Goal: Task Accomplishment & Management: Complete application form

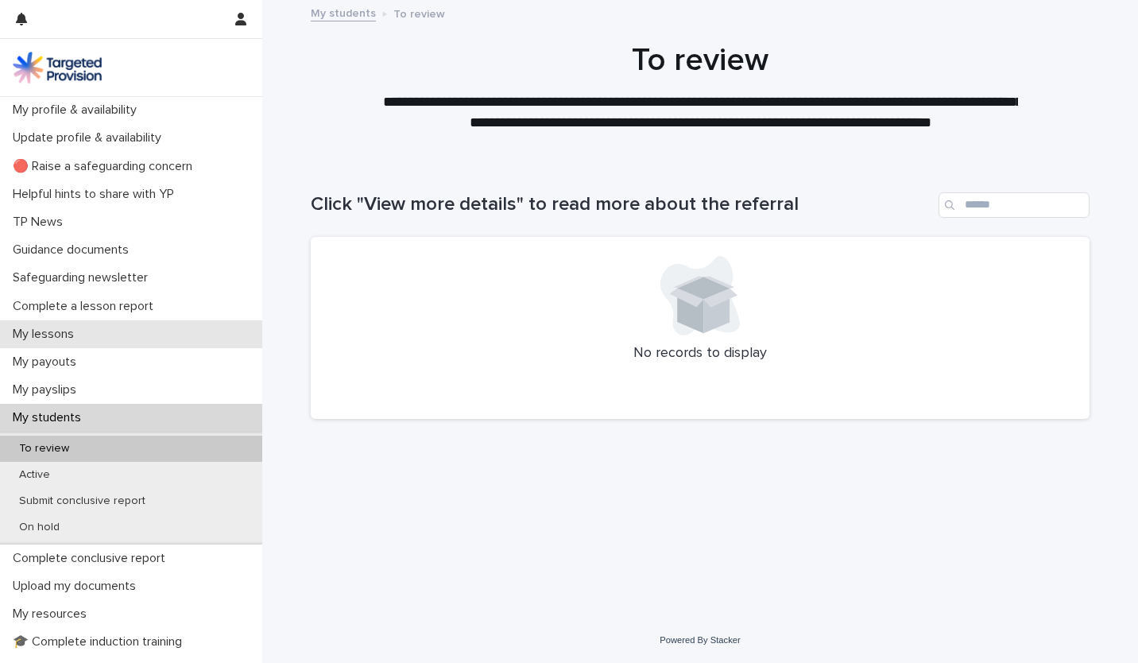
click at [83, 327] on p "My lessons" at bounding box center [46, 334] width 80 height 15
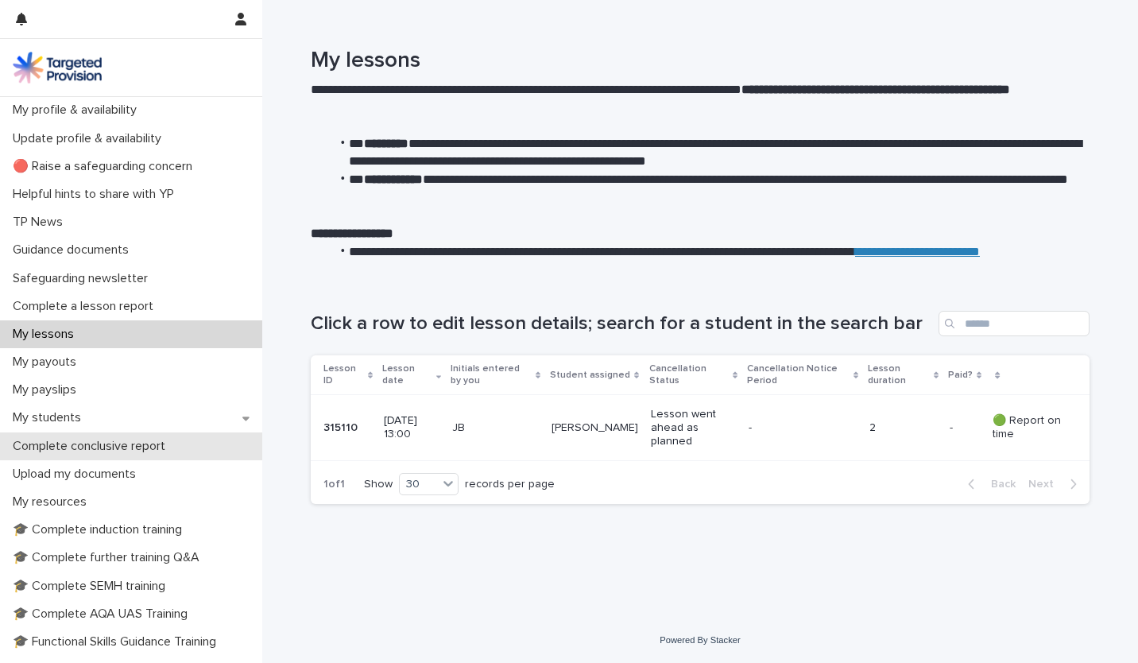
click at [86, 440] on p "Complete conclusive report" at bounding box center [92, 446] width 172 height 15
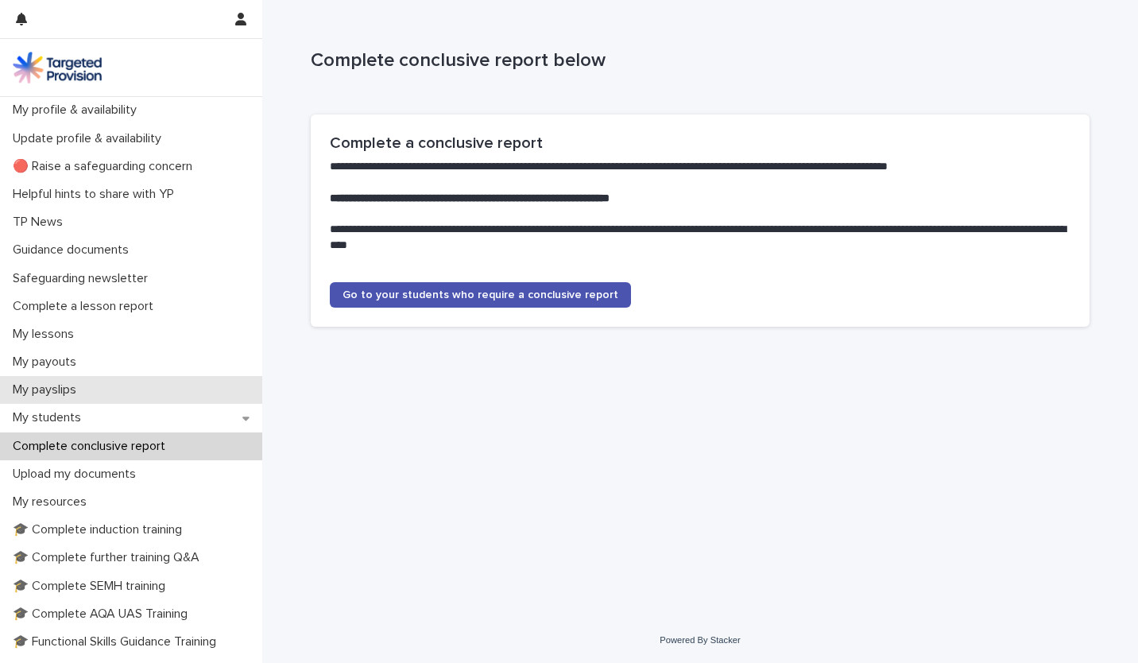
click at [91, 394] on div "My payslips" at bounding box center [131, 390] width 262 height 28
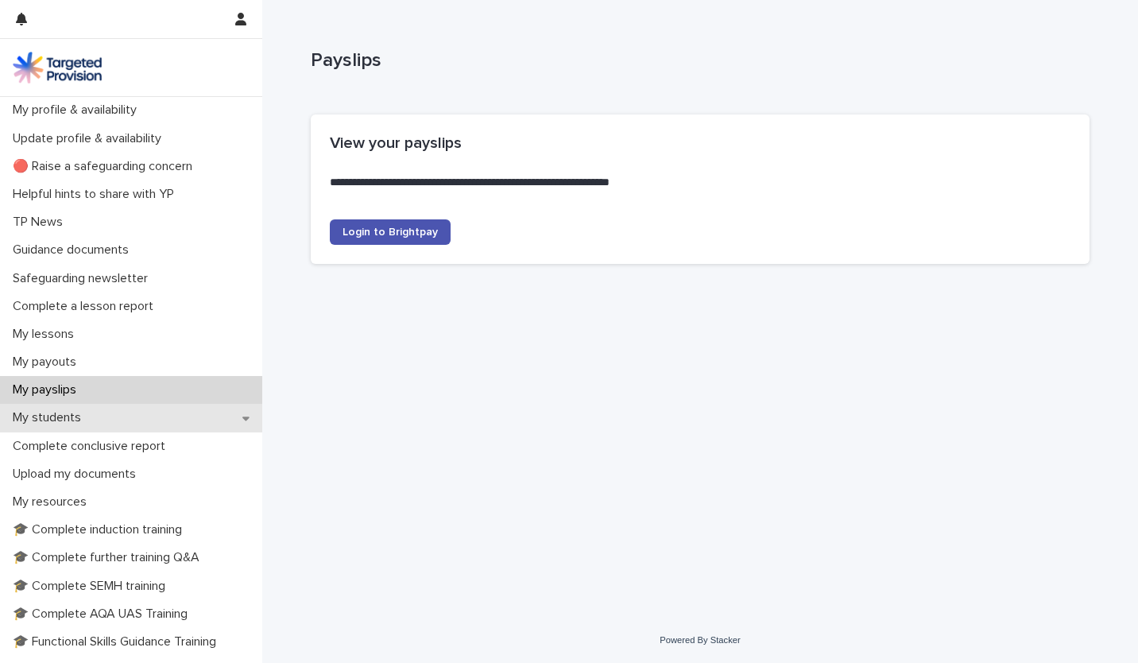
click at [88, 417] on p "My students" at bounding box center [49, 417] width 87 height 15
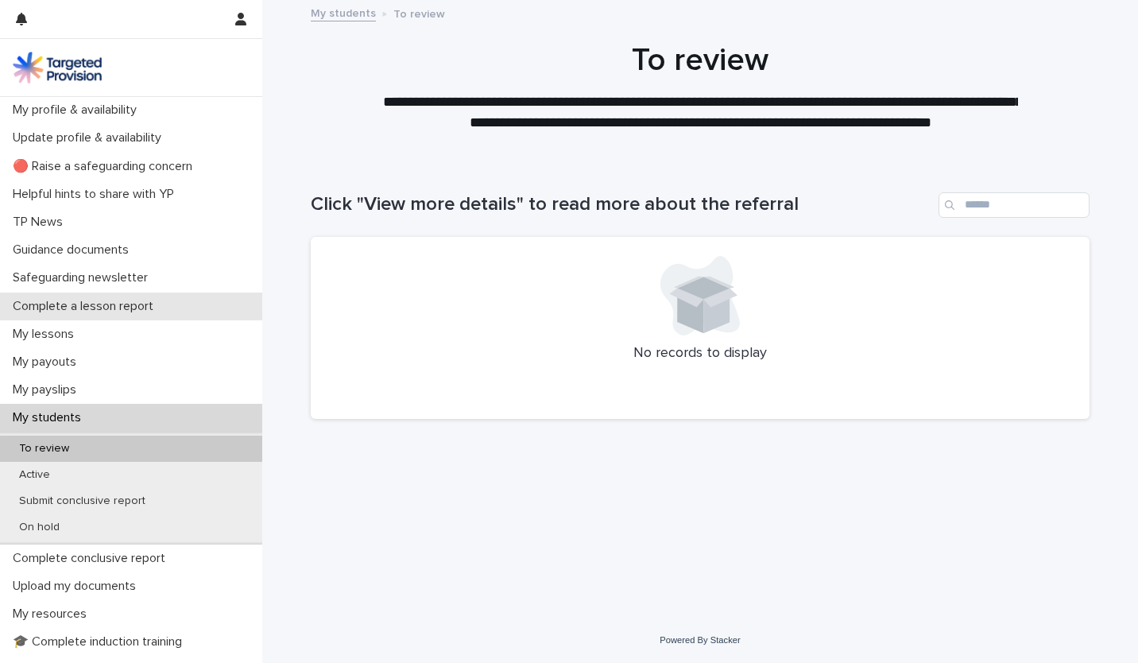
click at [72, 302] on p "Complete a lesson report" at bounding box center [86, 306] width 160 height 15
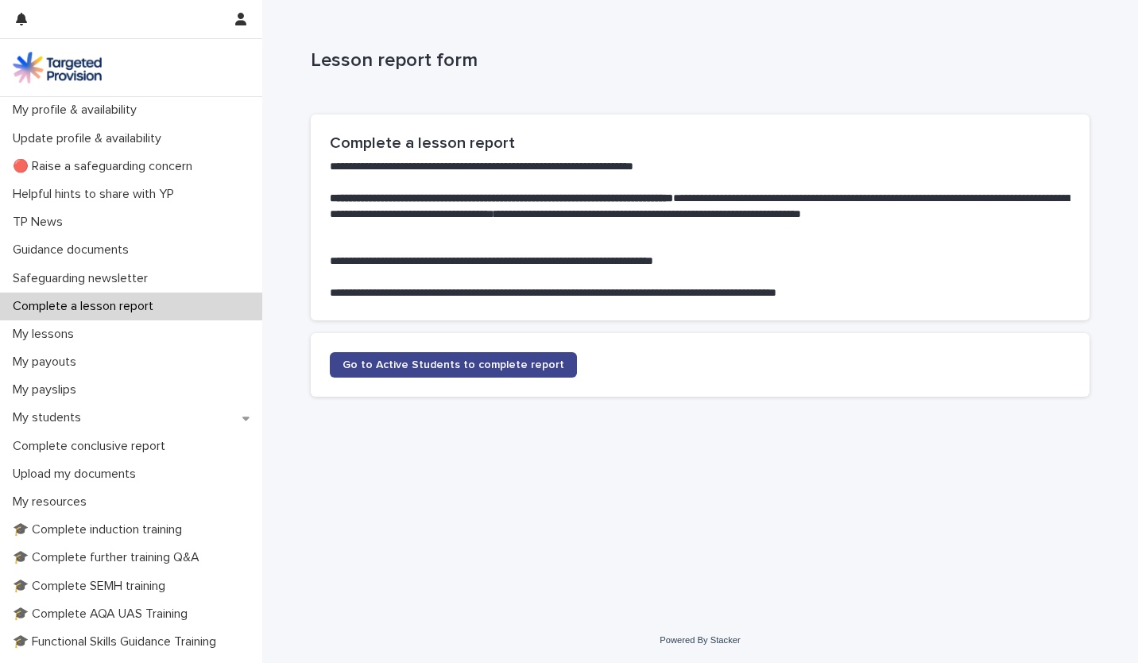
click at [466, 365] on span "Go to Active Students to complete report" at bounding box center [453, 364] width 222 height 11
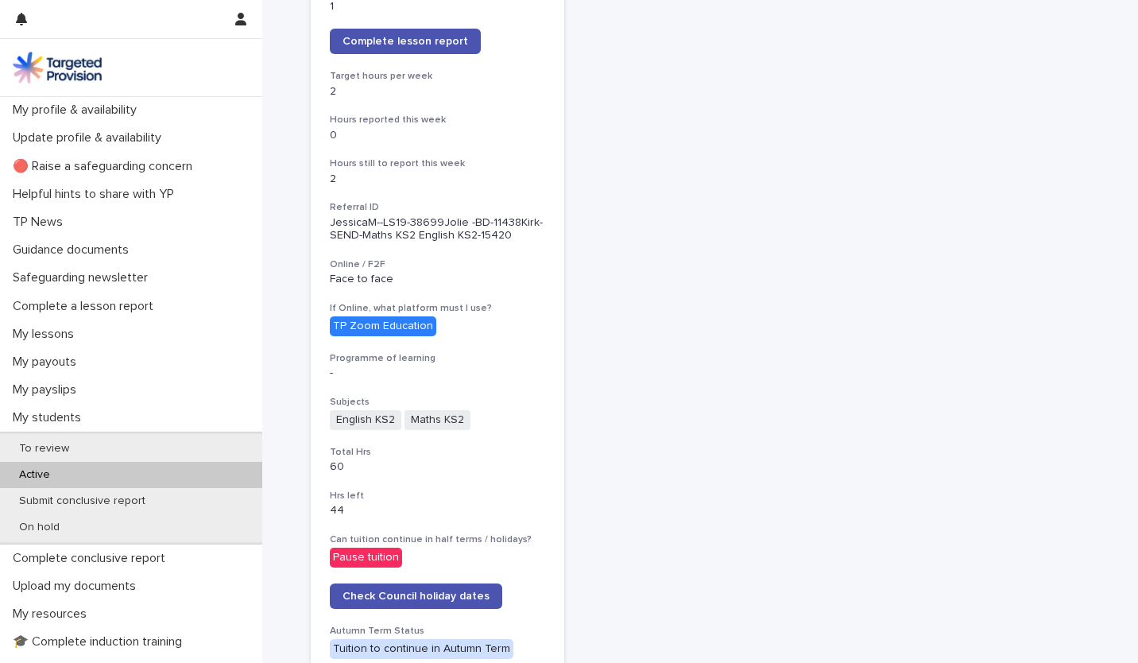
scroll to position [257, 0]
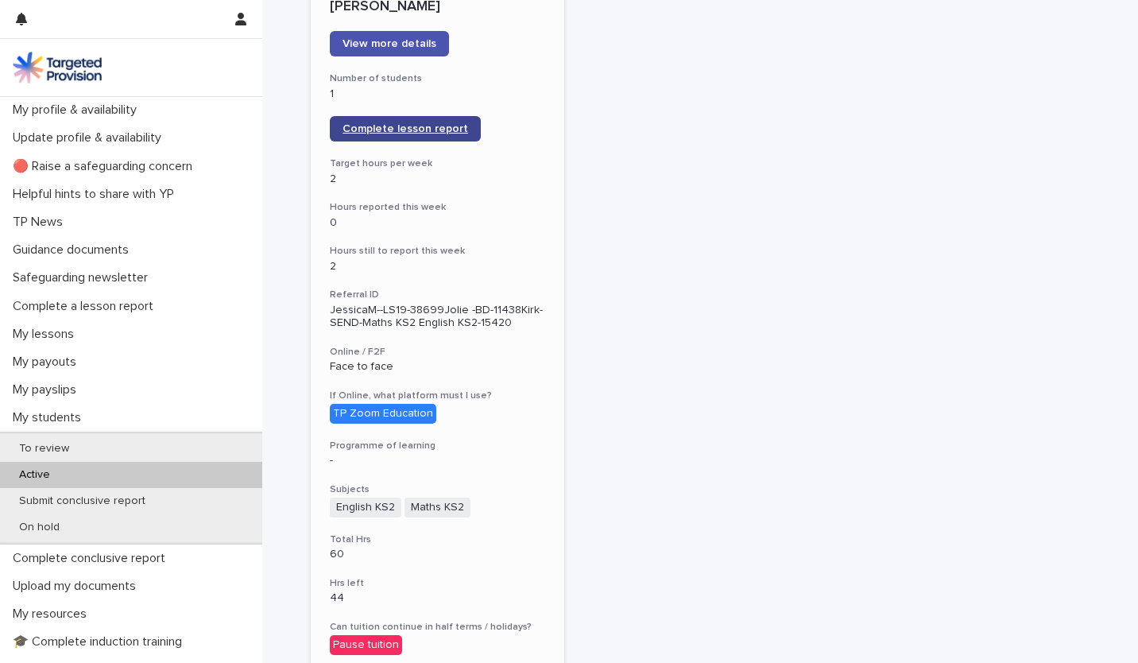
click at [433, 126] on span "Complete lesson report" at bounding box center [405, 128] width 126 height 11
click at [1017, 454] on div "[PERSON_NAME] View more details Number of students 1 Complete lesson report Tar…" at bounding box center [700, 526] width 779 height 1095
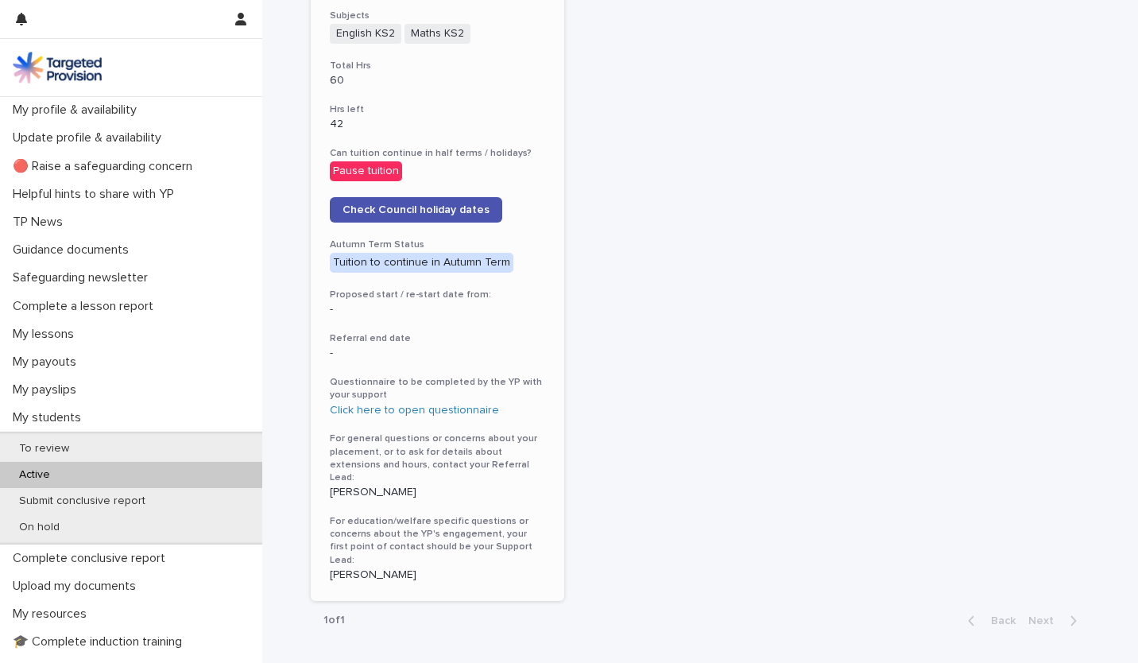
scroll to position [736, 0]
